Goal: Task Accomplishment & Management: Manage account settings

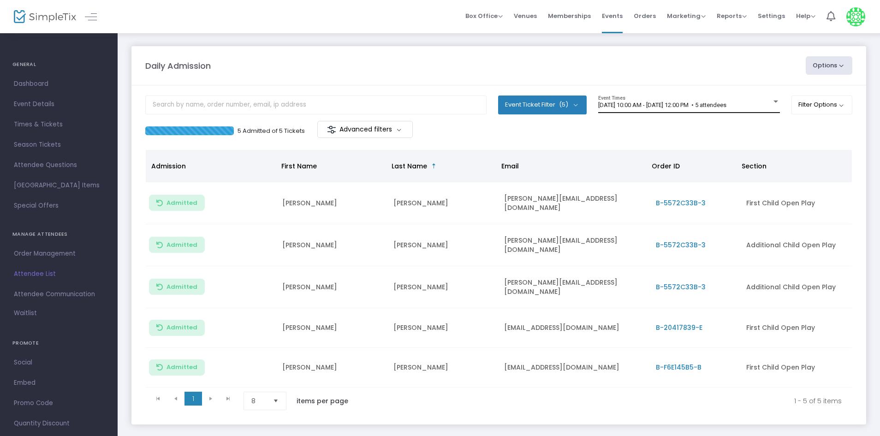
click at [745, 111] on div "8/12/2025 @ 10:00 AM - 8/12/2025 @ 12:00 PM • 5 attendees Event Times" at bounding box center [690, 105] width 182 height 18
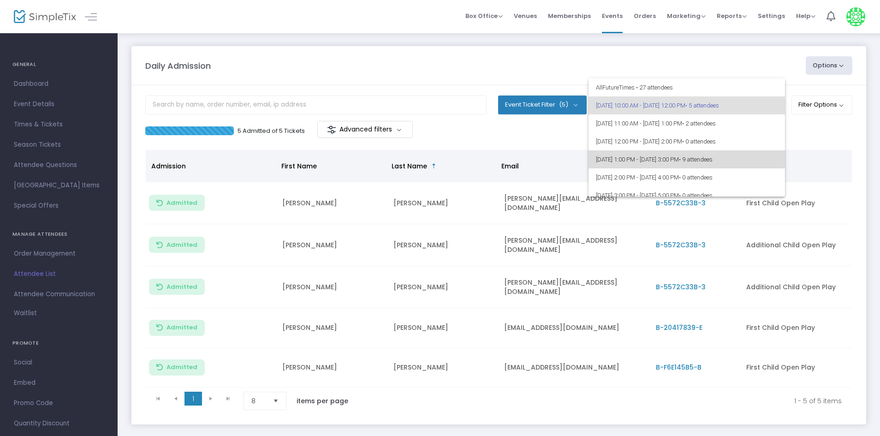
click at [764, 162] on span "8/12/2025 @ 1:00 PM - 8/12/2025 @ 3:00 PM • 9 attendees" at bounding box center [687, 159] width 182 height 18
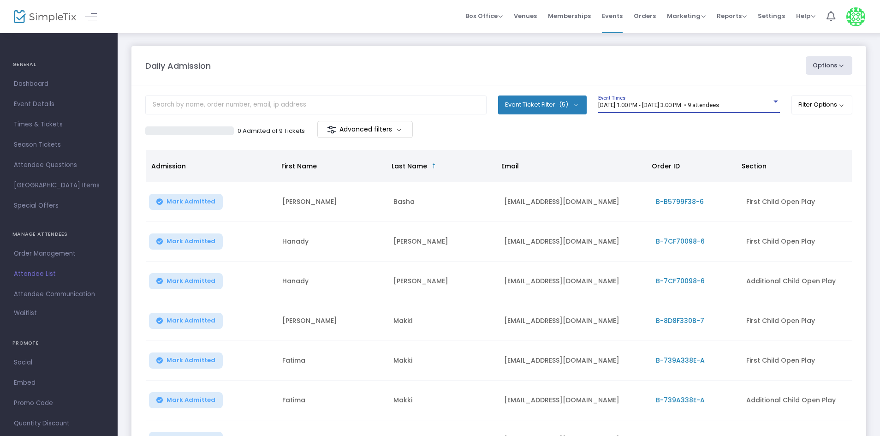
click at [719, 104] on span "8/12/2025 @ 1:00 PM - 8/12/2025 @ 3:00 PM • 9 attendees" at bounding box center [659, 105] width 121 height 7
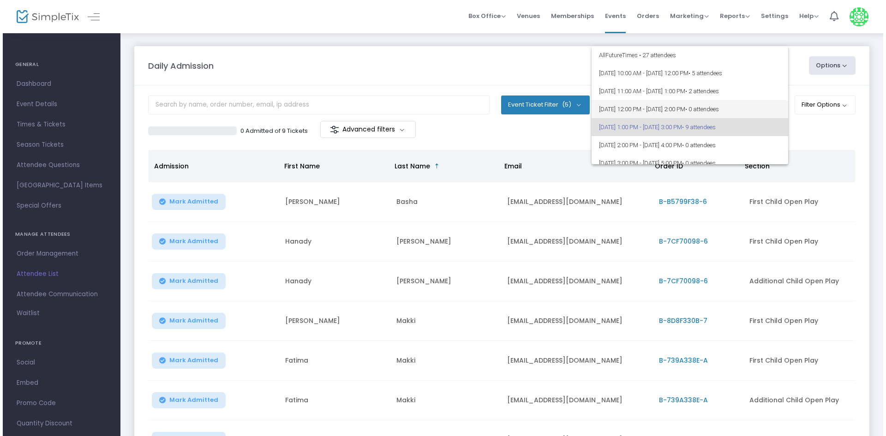
scroll to position [22, 0]
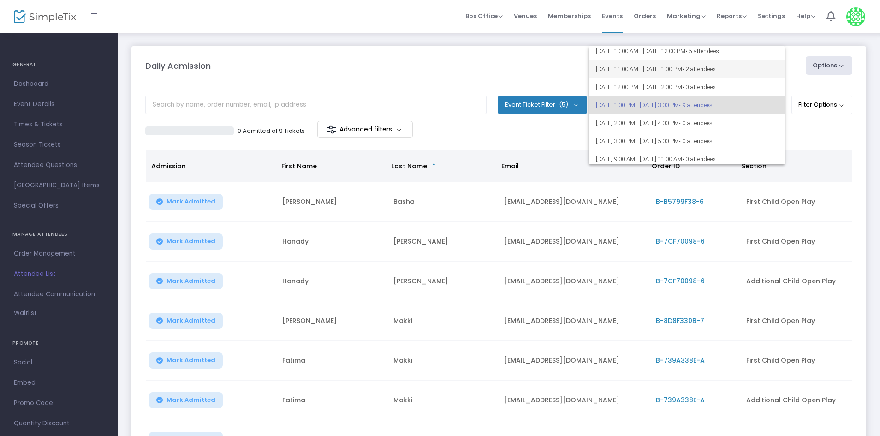
click at [771, 66] on span "8/12/2025 @ 11:00 AM - 8/12/2025 @ 1:00 PM • 2 attendees" at bounding box center [687, 69] width 182 height 18
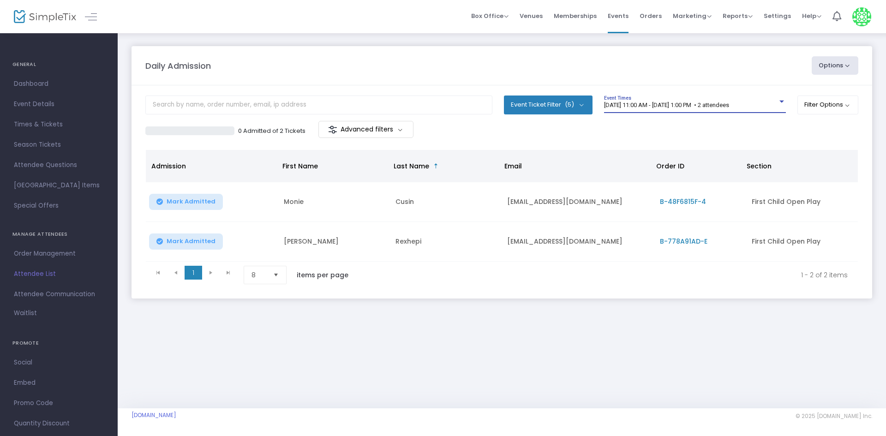
click at [720, 108] on span "8/12/2025 @ 11:00 AM - 8/12/2025 @ 1:00 PM • 2 attendees" at bounding box center [666, 105] width 125 height 7
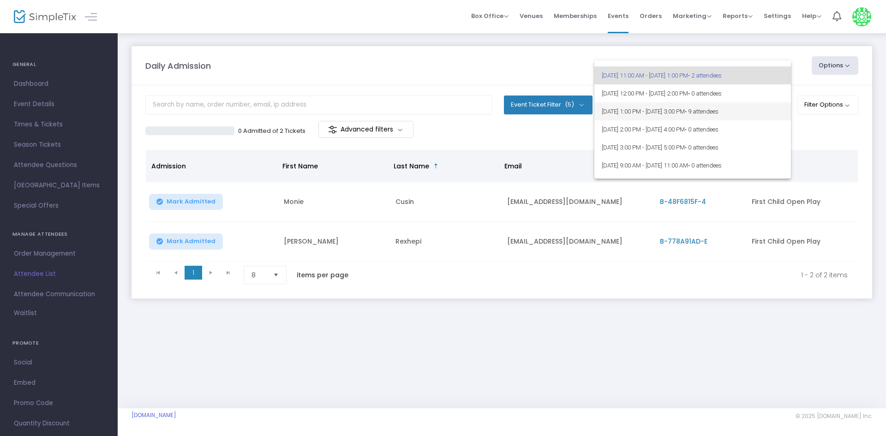
scroll to position [46, 0]
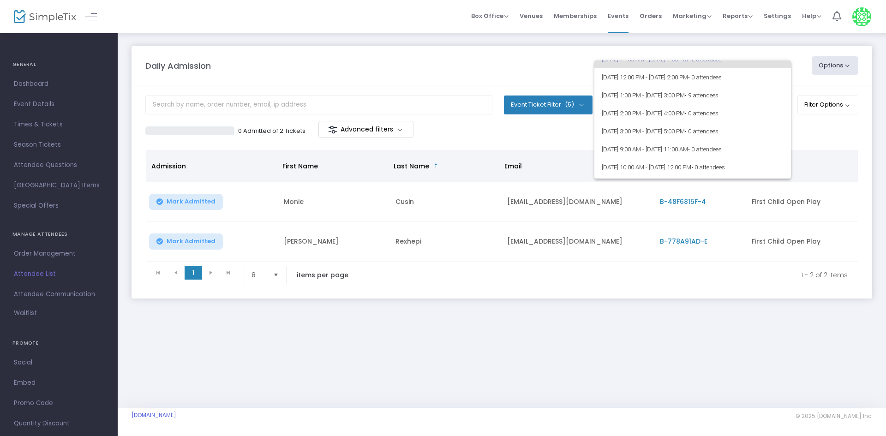
click at [838, 138] on div at bounding box center [443, 218] width 886 height 436
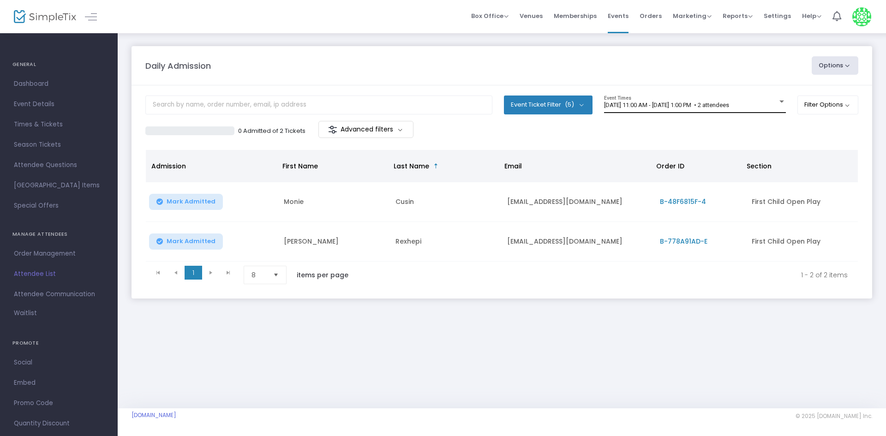
click at [768, 108] on div "8/12/2025 @ 11:00 AM - 8/12/2025 @ 1:00 PM • 2 attendees" at bounding box center [691, 105] width 174 height 7
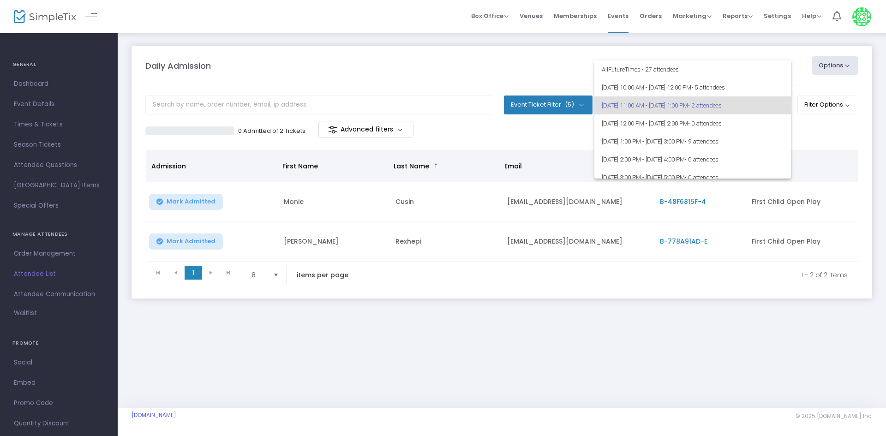
click at [485, 393] on div at bounding box center [443, 218] width 886 height 436
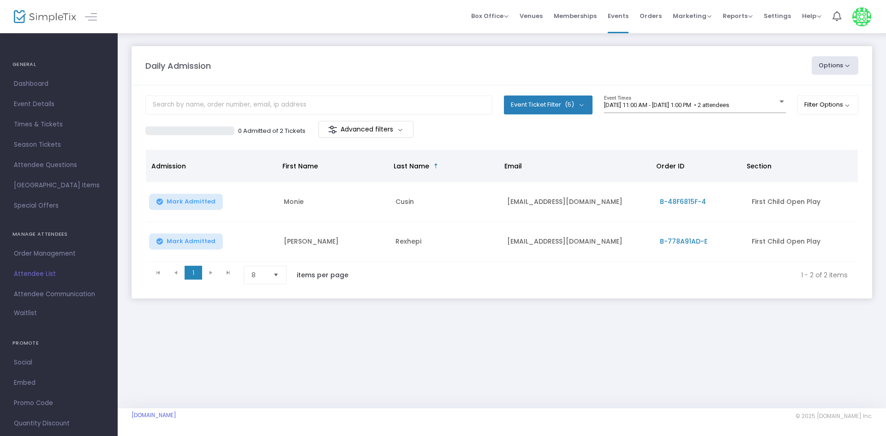
click at [489, 322] on div "Daily Admission Options Import Attendees Export List Print Name Tags Export to …" at bounding box center [502, 181] width 768 height 299
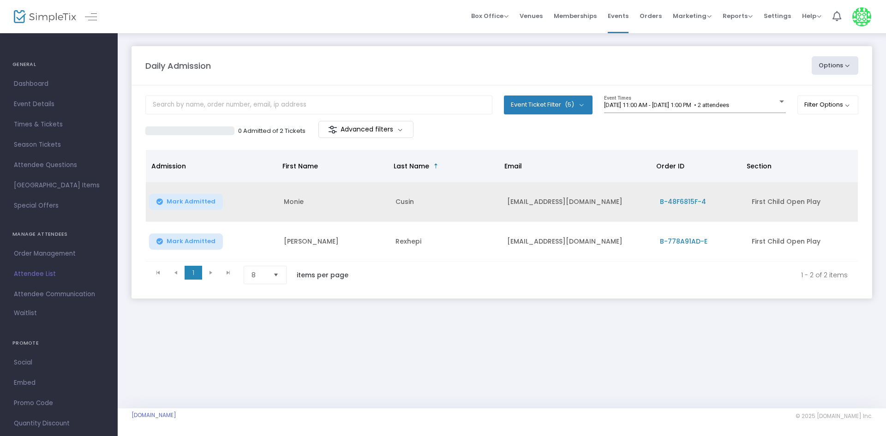
click at [185, 195] on button "Mark Admitted" at bounding box center [186, 202] width 74 height 16
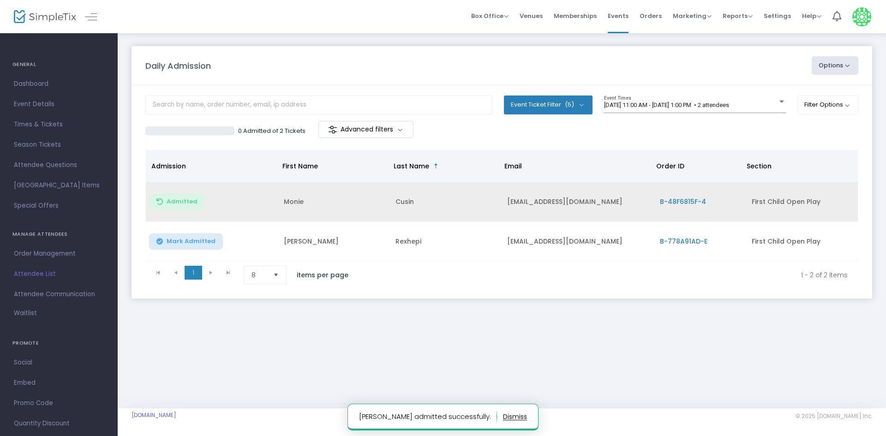
drag, startPoint x: 611, startPoint y: 202, endPoint x: 538, endPoint y: 202, distance: 73.8
click at [503, 206] on td "moniecusin@yahoo.com" at bounding box center [578, 202] width 153 height 40
copy td "moniecusin@yahoo.com"
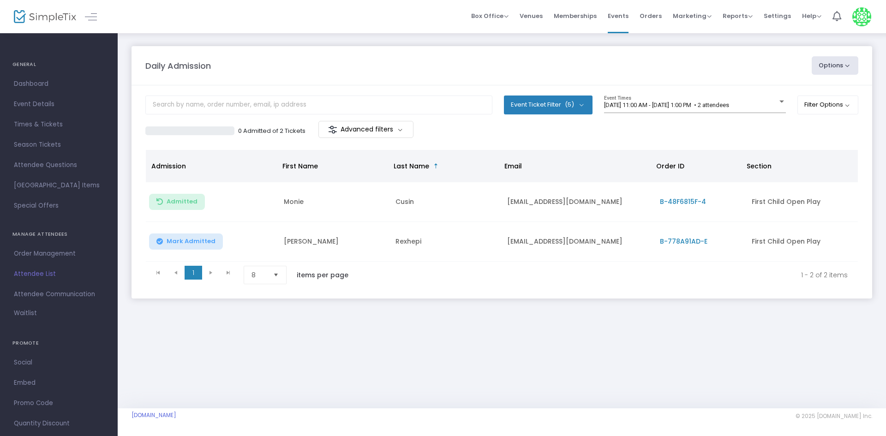
click at [474, 361] on div "Daily Admission Options Import Attendees Export List Print Name Tags Export to …" at bounding box center [502, 220] width 768 height 376
drag, startPoint x: 443, startPoint y: 201, endPoint x: 277, endPoint y: 204, distance: 166.6
click at [277, 204] on tr "Admitted Monie Cusin moniecusin@yahoo.com B-48F6815F-4 First Child Open Play" at bounding box center [502, 202] width 712 height 40
copy tr "Monie Cusin"
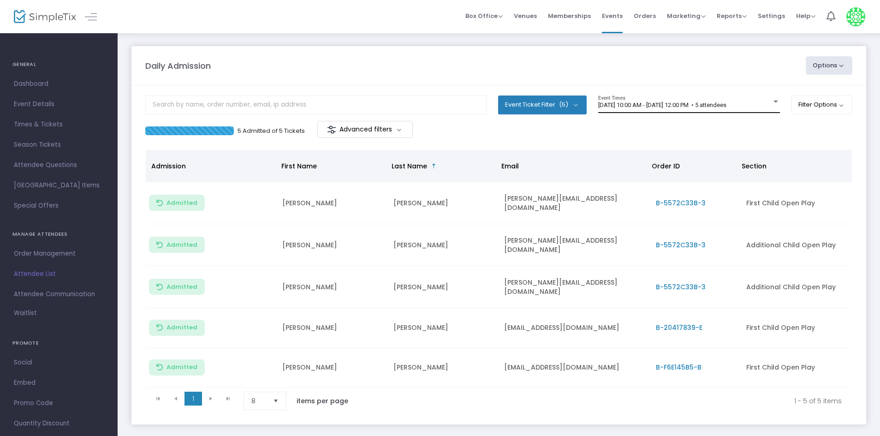
click at [727, 107] on span "[DATE] 10:00 AM - [DATE] 12:00 PM • 5 attendees" at bounding box center [663, 105] width 128 height 7
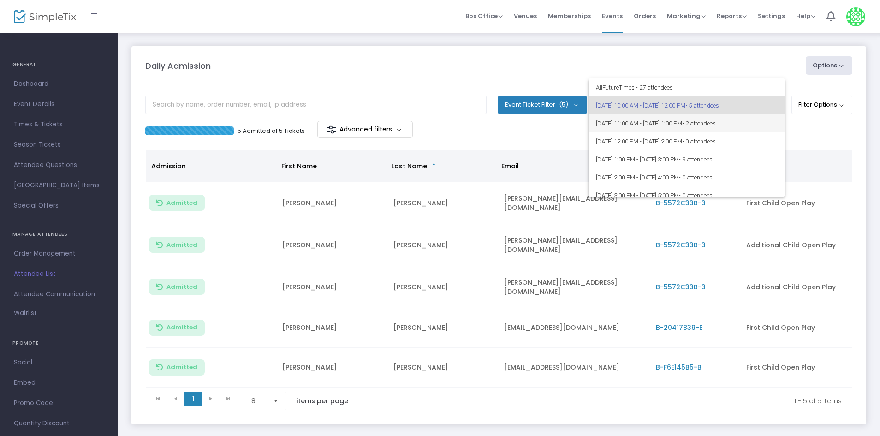
click at [716, 123] on span "• 2 attendees" at bounding box center [700, 123] width 34 height 7
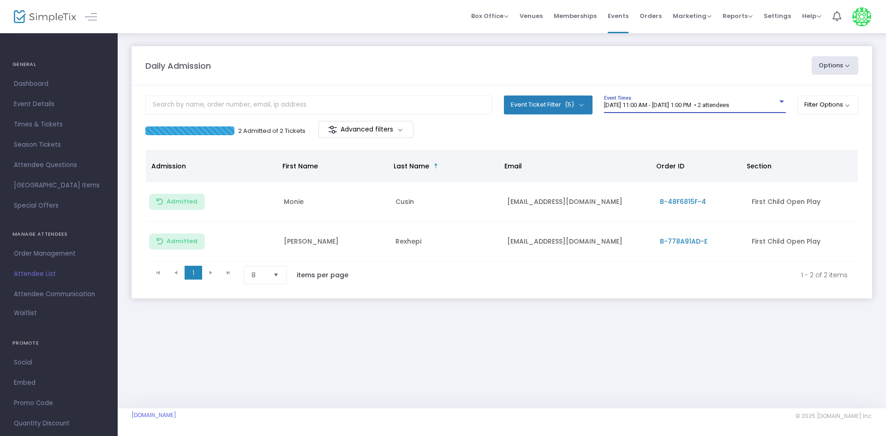
click at [729, 107] on span "8/12/2025 @ 11:00 AM - 8/12/2025 @ 1:00 PM • 2 attendees" at bounding box center [666, 105] width 125 height 7
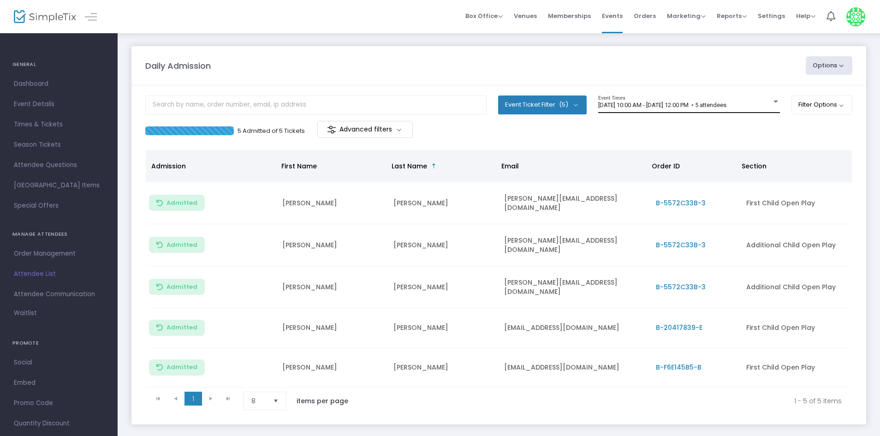
click at [749, 96] on div "[DATE] 10:00 AM - [DATE] 12:00 PM • 5 attendees Event Times" at bounding box center [690, 105] width 182 height 18
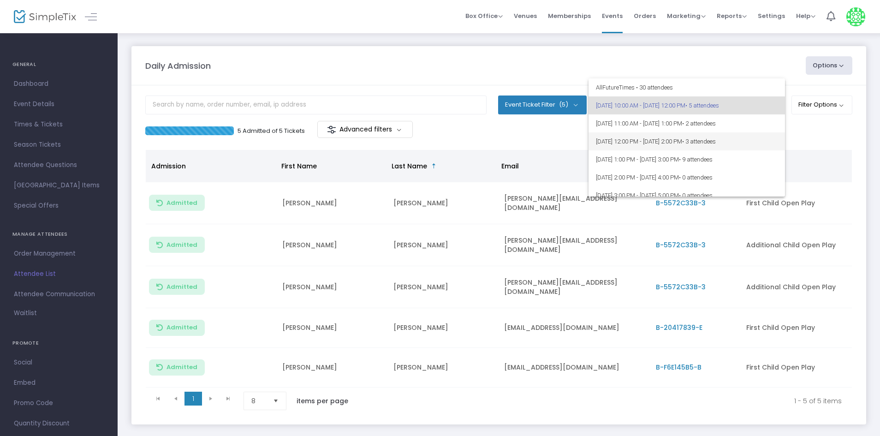
click at [759, 143] on span "[DATE] 12:00 PM - [DATE] 2:00 PM • 3 attendees" at bounding box center [687, 141] width 182 height 18
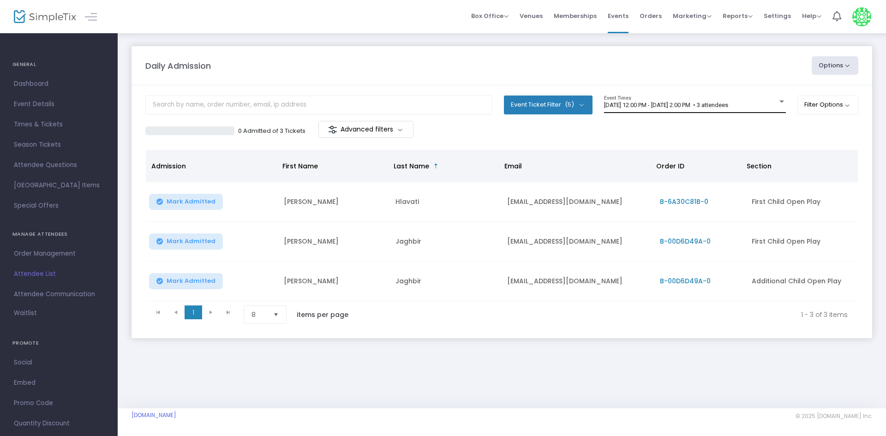
click at [726, 109] on div "8/12/2025 @ 12:00 PM - 8/12/2025 @ 2:00 PM • 3 attendees Event Times" at bounding box center [695, 105] width 182 height 18
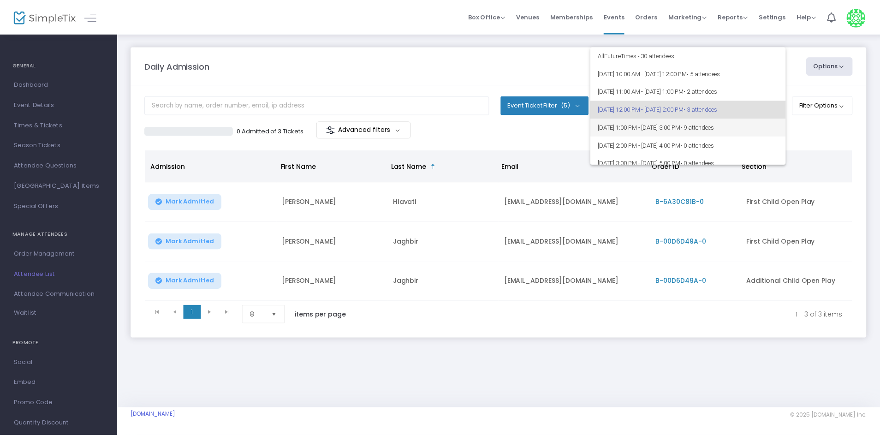
scroll to position [4, 0]
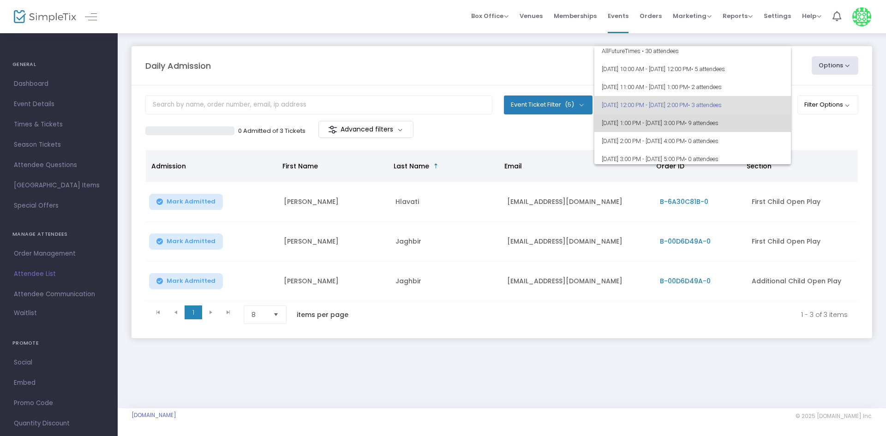
click at [719, 126] on span "• 9 attendees" at bounding box center [702, 123] width 34 height 7
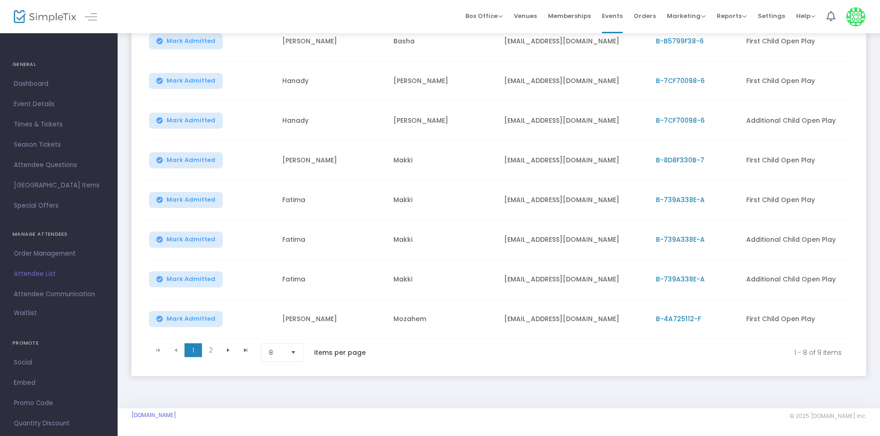
scroll to position [0, 0]
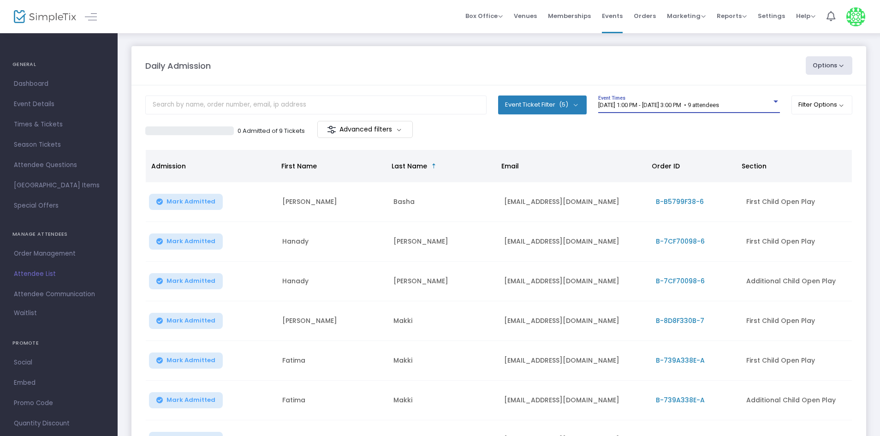
click at [740, 100] on div "8/12/2025 @ 1:00 PM - 8/12/2025 @ 3:00 PM • 9 attendees Event Times" at bounding box center [690, 105] width 182 height 18
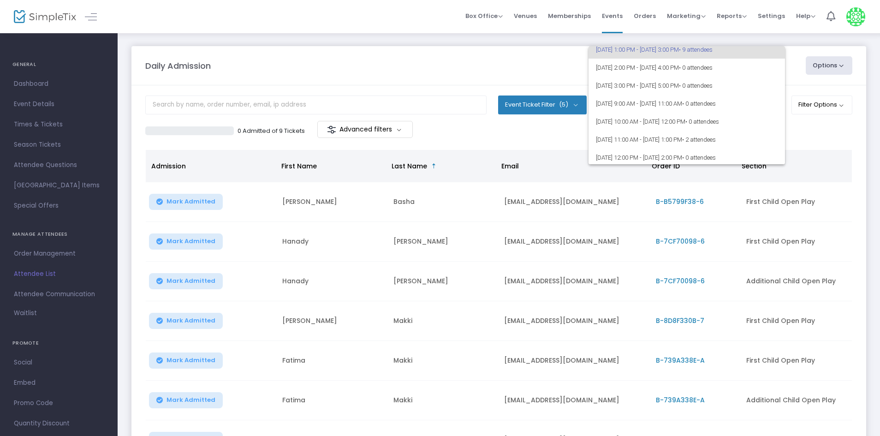
scroll to position [92, 0]
click at [845, 142] on div at bounding box center [440, 218] width 880 height 436
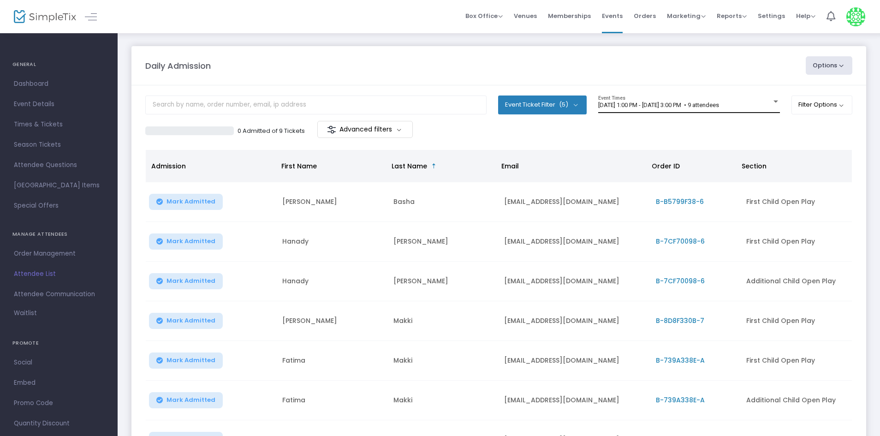
click at [718, 96] on div "8/12/2025 @ 1:00 PM - 8/12/2025 @ 3:00 PM • 9 attendees Event Times" at bounding box center [690, 105] width 182 height 18
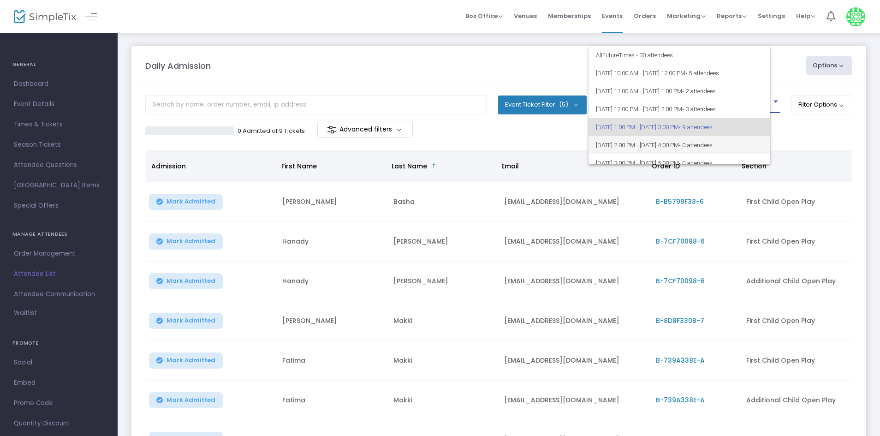
scroll to position [22, 0]
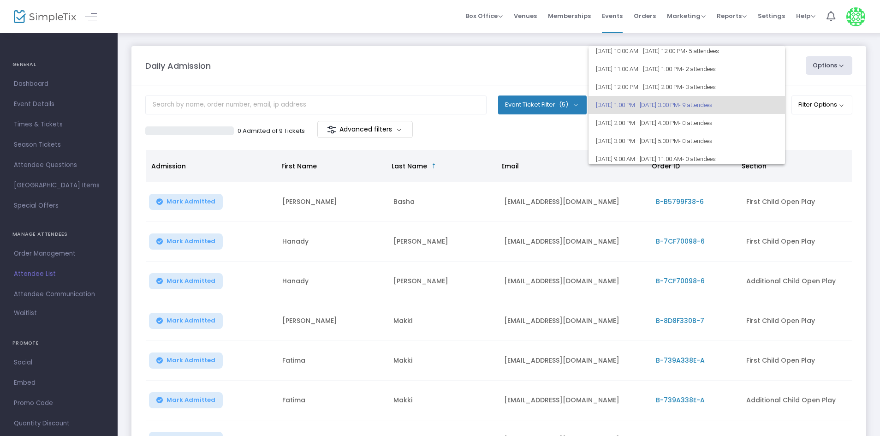
click at [384, 36] on div at bounding box center [440, 218] width 880 height 436
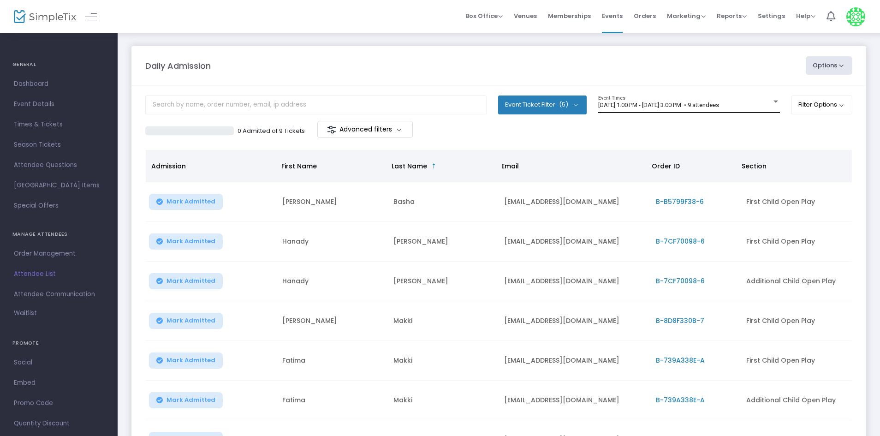
click at [704, 106] on span "8/12/2025 @ 1:00 PM - 8/12/2025 @ 3:00 PM • 9 attendees" at bounding box center [659, 105] width 121 height 7
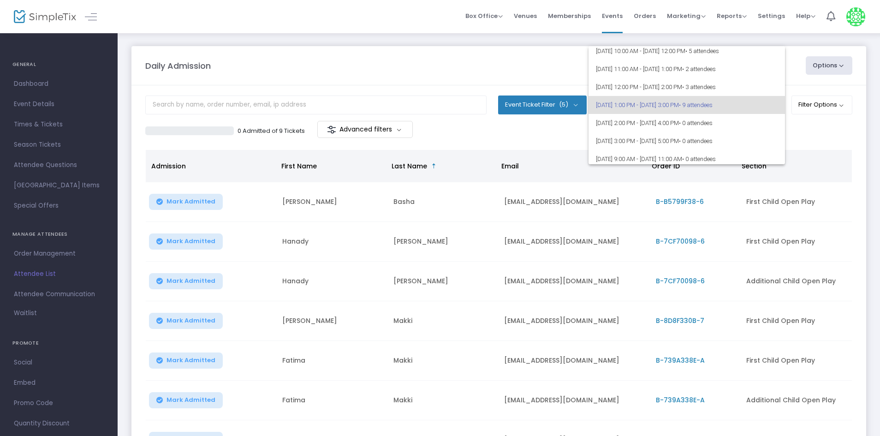
click at [495, 53] on div at bounding box center [440, 218] width 880 height 436
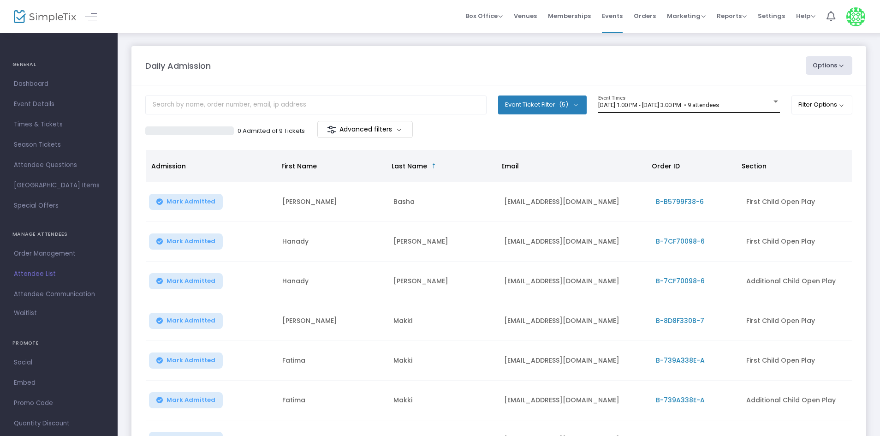
click at [662, 110] on div "8/12/2025 @ 1:00 PM - 8/12/2025 @ 3:00 PM • 9 attendees Event Times" at bounding box center [690, 105] width 182 height 18
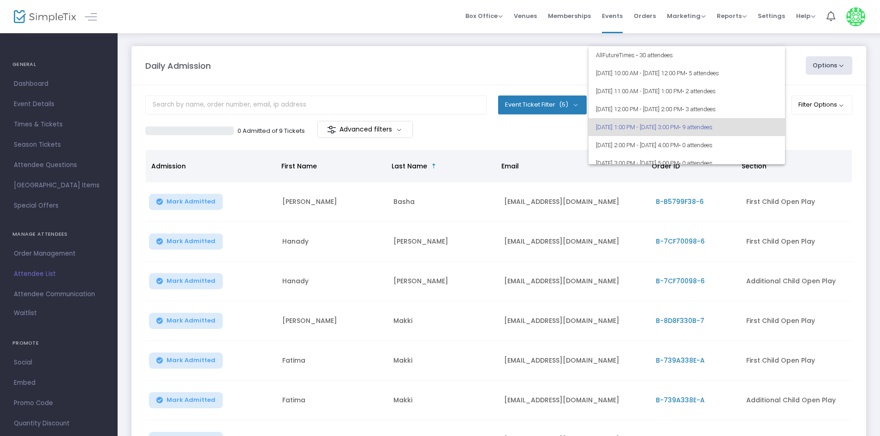
scroll to position [0, 0]
click at [736, 121] on span "8/12/2025 @ 1:00 PM - 8/12/2025 @ 3:00 PM • 9 attendees" at bounding box center [687, 127] width 182 height 18
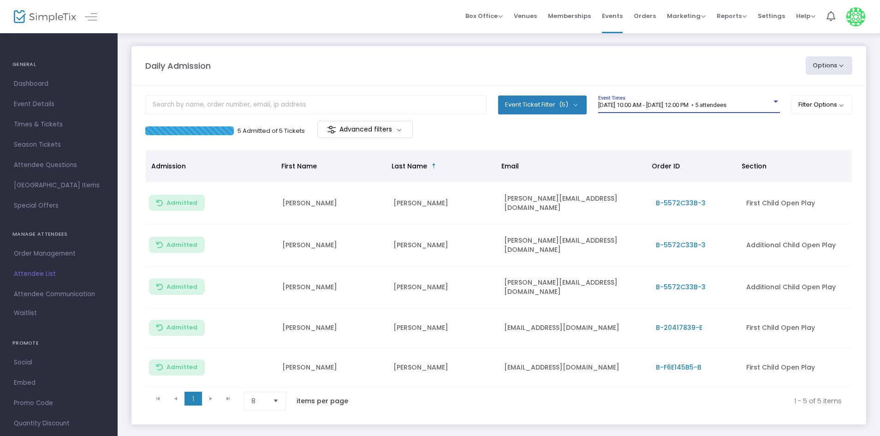
click at [647, 102] on span "[DATE] 10:00 AM - [DATE] 12:00 PM • 5 attendees" at bounding box center [663, 105] width 128 height 7
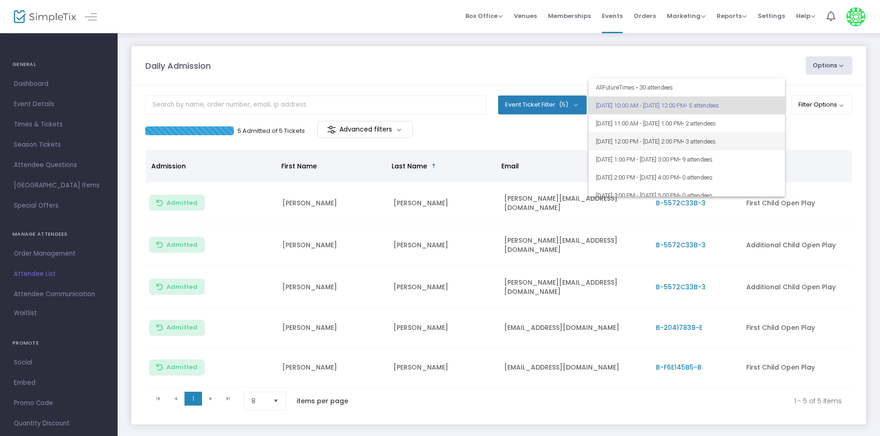
click at [652, 146] on span "[DATE] 12:00 PM - [DATE] 2:00 PM • 3 attendees" at bounding box center [687, 141] width 182 height 18
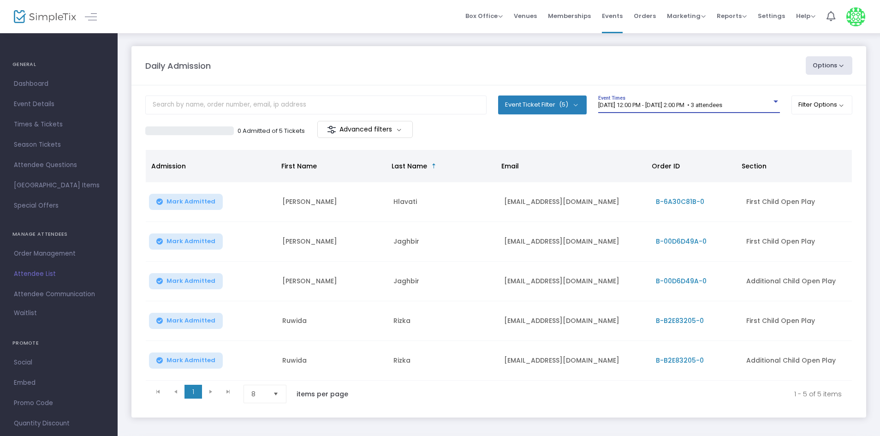
click at [386, 73] on div "Daily Admission Options Import Attendees Export List Print Name Tags Export to …" at bounding box center [499, 65] width 717 height 18
click at [203, 244] on span "Mark Admitted" at bounding box center [191, 241] width 49 height 7
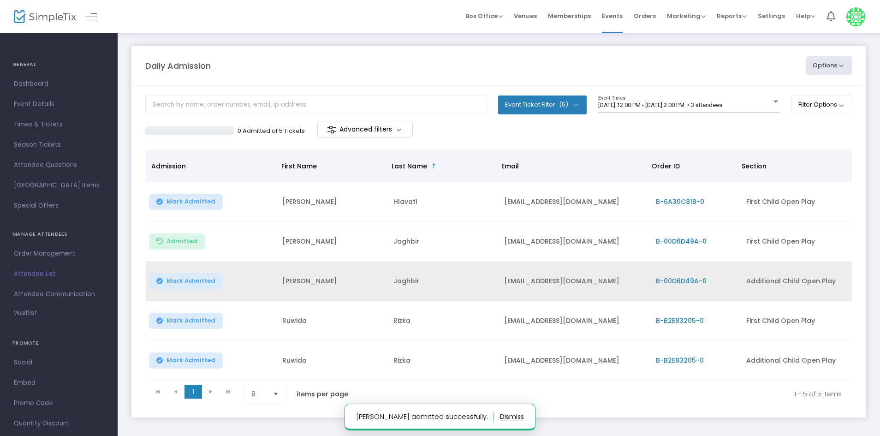
click at [190, 277] on span "Mark Admitted" at bounding box center [191, 280] width 49 height 7
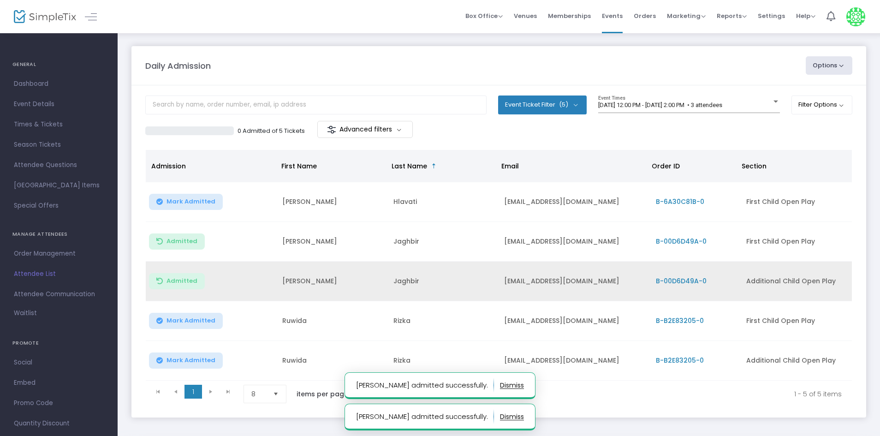
click at [198, 323] on span "Mark Admitted" at bounding box center [191, 320] width 49 height 7
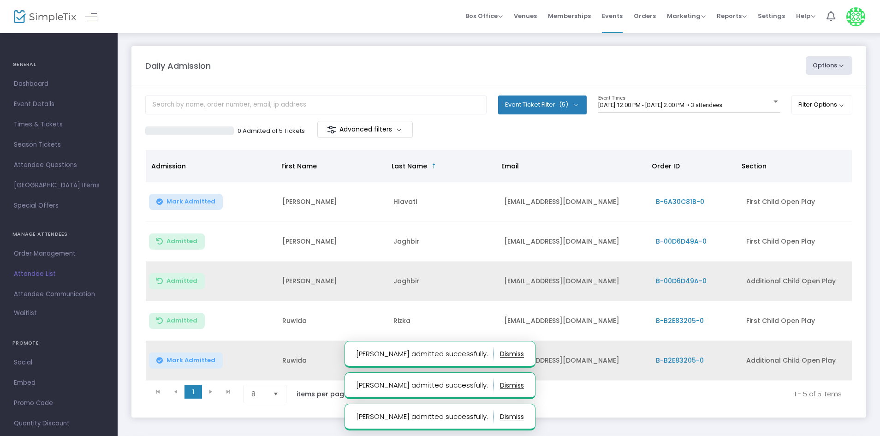
click at [197, 360] on span "Mark Admitted" at bounding box center [191, 360] width 49 height 7
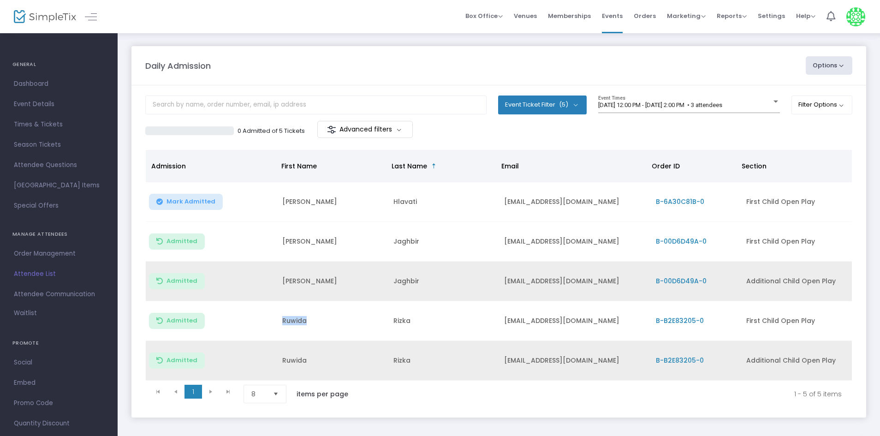
drag, startPoint x: 277, startPoint y: 318, endPoint x: 311, endPoint y: 320, distance: 34.2
click at [311, 320] on td "Ruwida" at bounding box center [332, 321] width 111 height 40
copy td "Ruwida"
drag, startPoint x: 278, startPoint y: 240, endPoint x: 318, endPoint y: 240, distance: 40.1
click at [318, 240] on td "Ibrahim" at bounding box center [332, 242] width 111 height 40
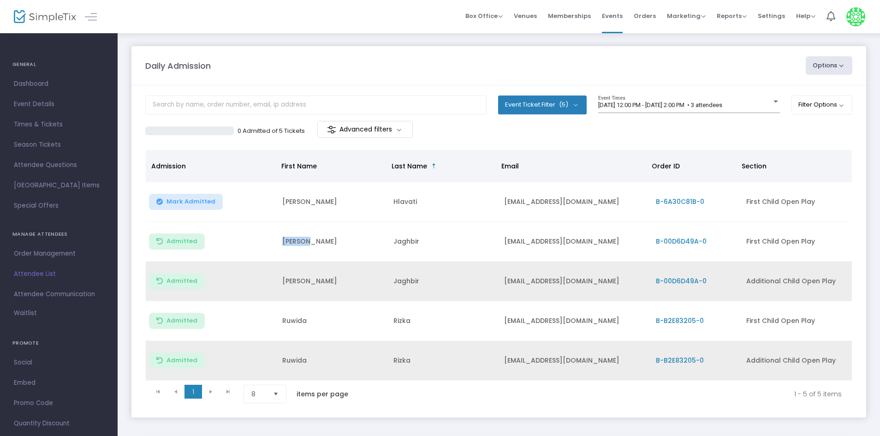
copy td "Ibrahim"
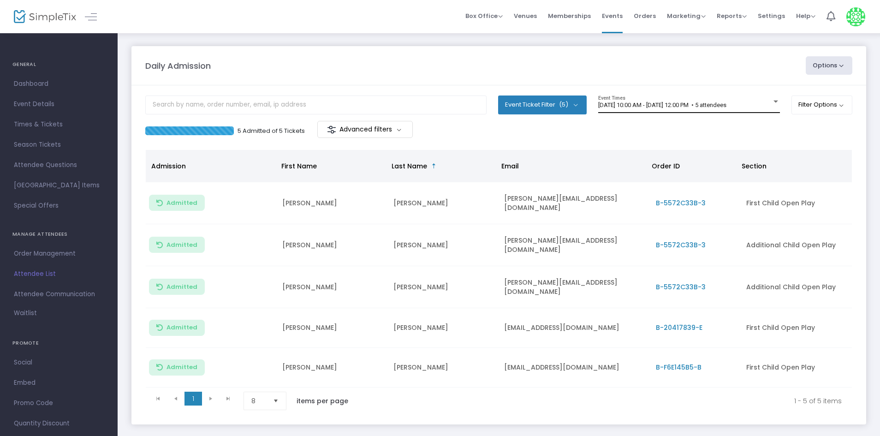
click at [636, 99] on div "[DATE] 10:00 AM - [DATE] 12:00 PM • 5 attendees Event Times" at bounding box center [690, 105] width 182 height 18
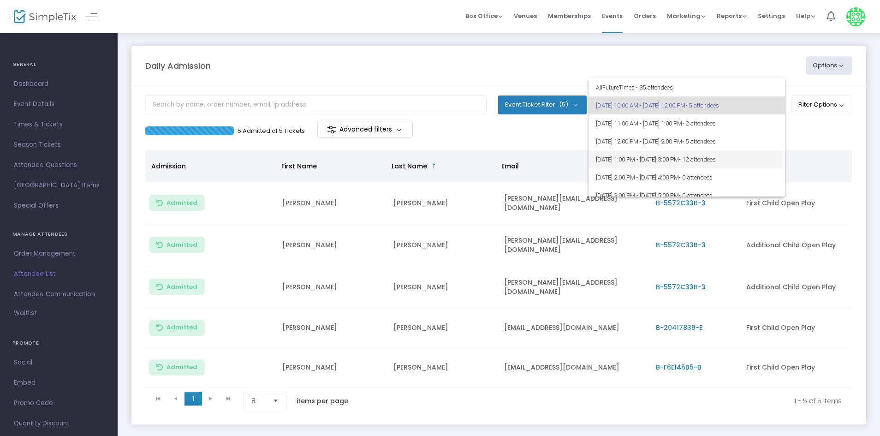
click at [675, 157] on span "[DATE] 1:00 PM - [DATE] 3:00 PM • 12 attendees" at bounding box center [687, 159] width 182 height 18
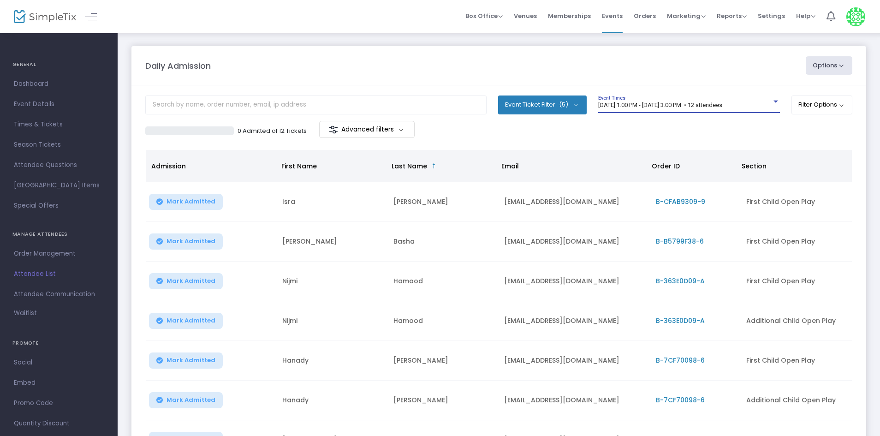
click at [703, 110] on div "[DATE] 1:00 PM - [DATE] 3:00 PM • 12 attendees Event Times" at bounding box center [690, 105] width 182 height 18
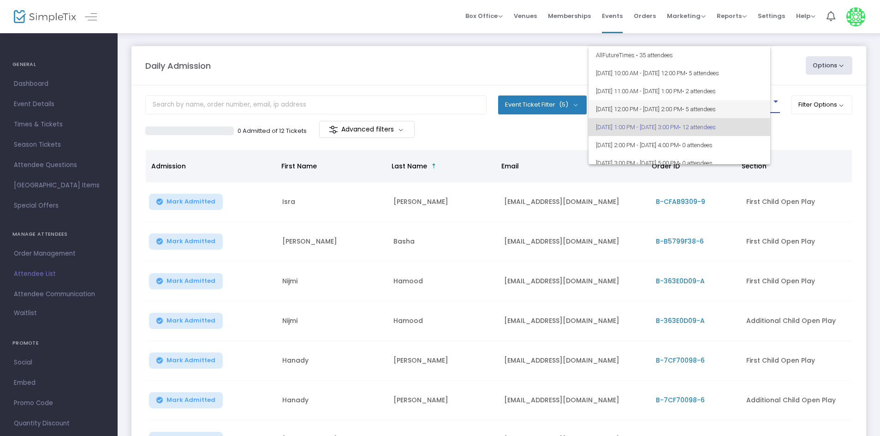
scroll to position [22, 0]
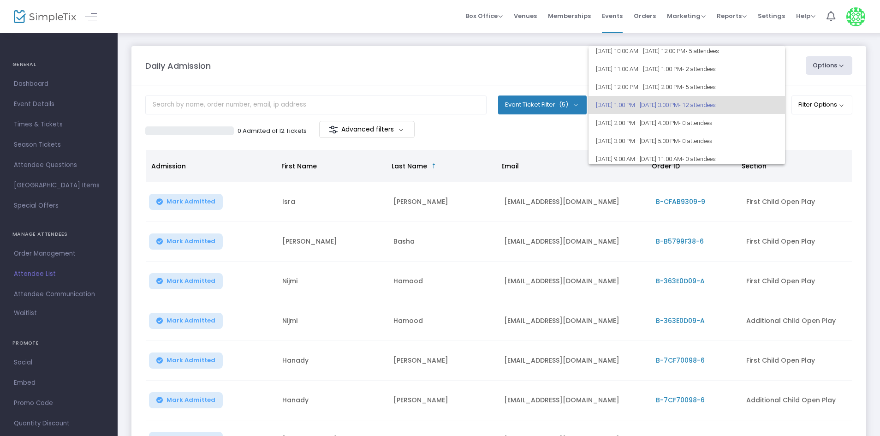
click at [539, 74] on div at bounding box center [440, 218] width 880 height 436
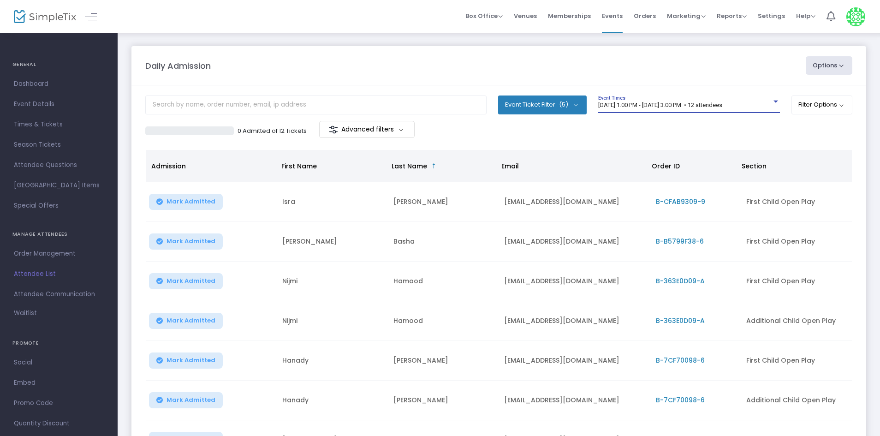
click at [714, 104] on span "[DATE] 1:00 PM - [DATE] 3:00 PM • 12 attendees" at bounding box center [661, 105] width 124 height 7
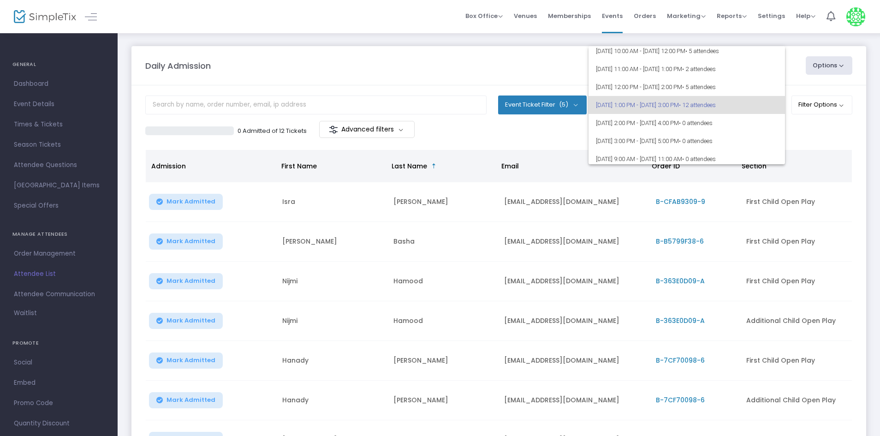
click at [556, 75] on div at bounding box center [440, 218] width 880 height 436
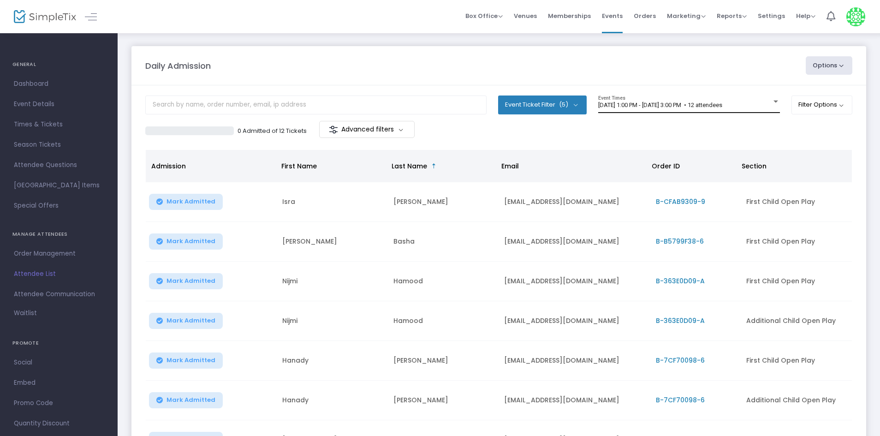
click at [675, 106] on span "[DATE] 1:00 PM - [DATE] 3:00 PM • 12 attendees" at bounding box center [661, 105] width 124 height 7
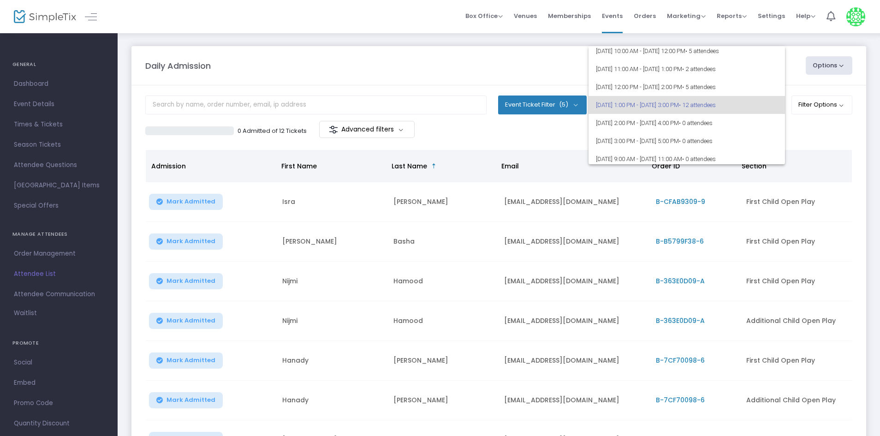
click at [518, 78] on div at bounding box center [440, 218] width 880 height 436
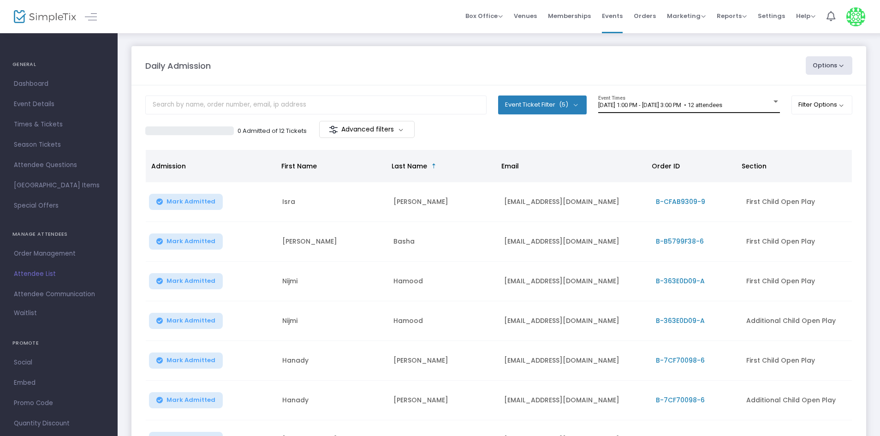
click at [662, 100] on div "[DATE] 1:00 PM - [DATE] 3:00 PM • 12 attendees Event Times" at bounding box center [690, 105] width 182 height 18
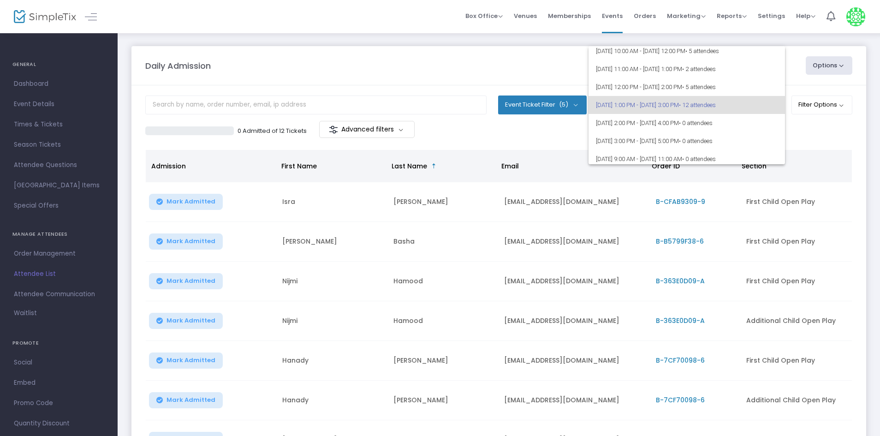
click at [562, 72] on div at bounding box center [440, 218] width 880 height 436
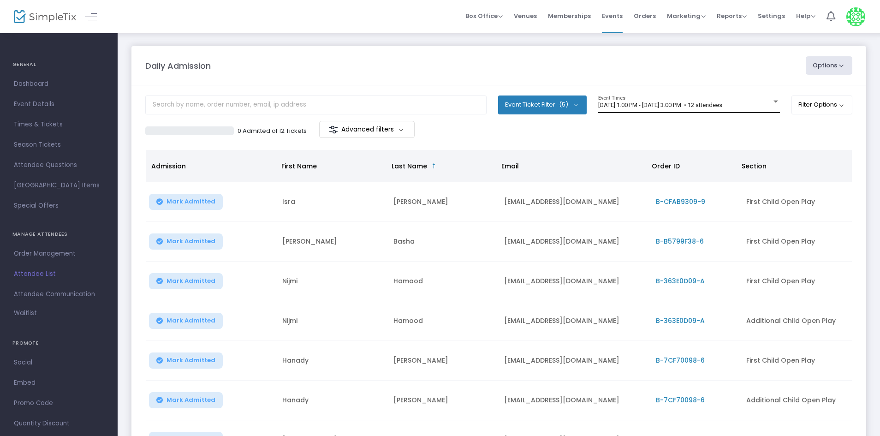
click at [642, 103] on span "[DATE] 1:00 PM - [DATE] 3:00 PM • 12 attendees" at bounding box center [661, 105] width 124 height 7
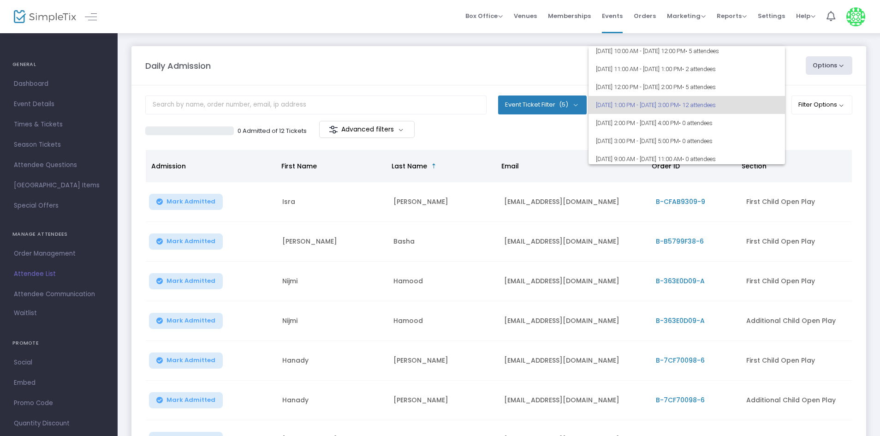
click at [567, 67] on div at bounding box center [440, 218] width 880 height 436
